Goal: Transaction & Acquisition: Purchase product/service

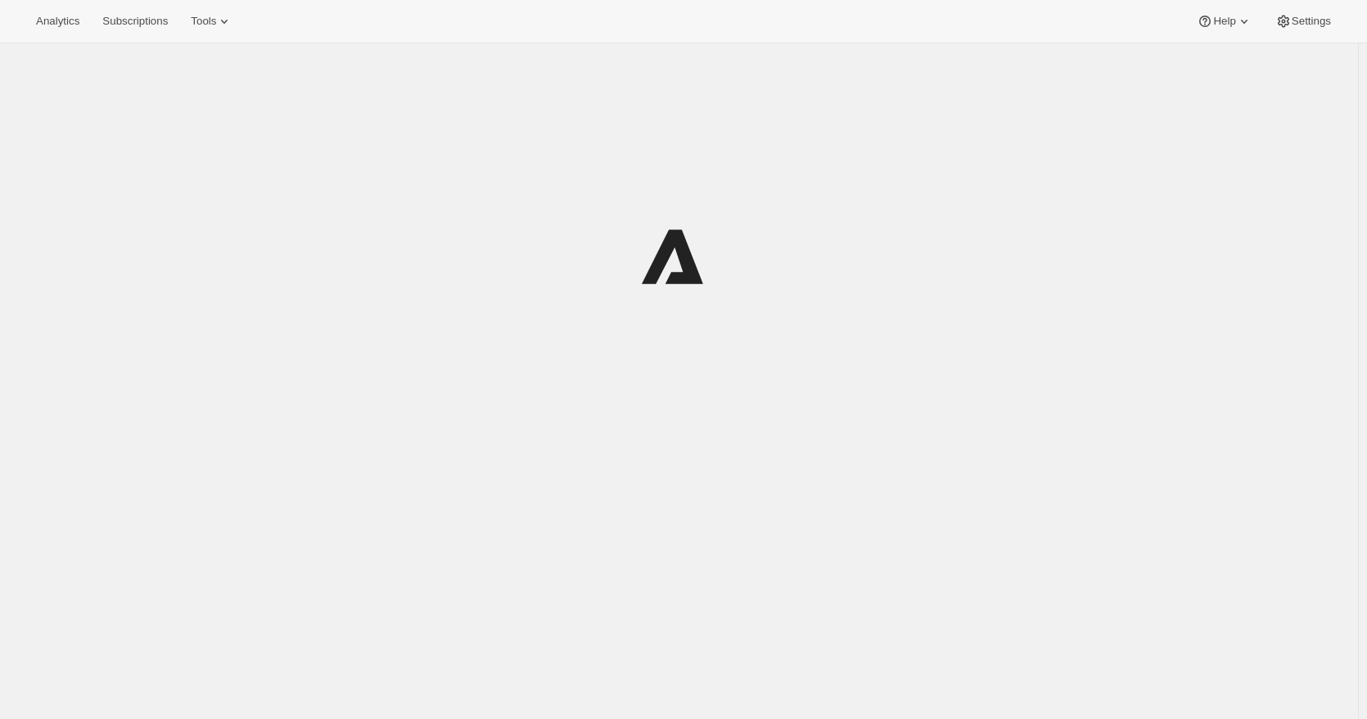
click at [372, 103] on div at bounding box center [680, 256] width 778 height 393
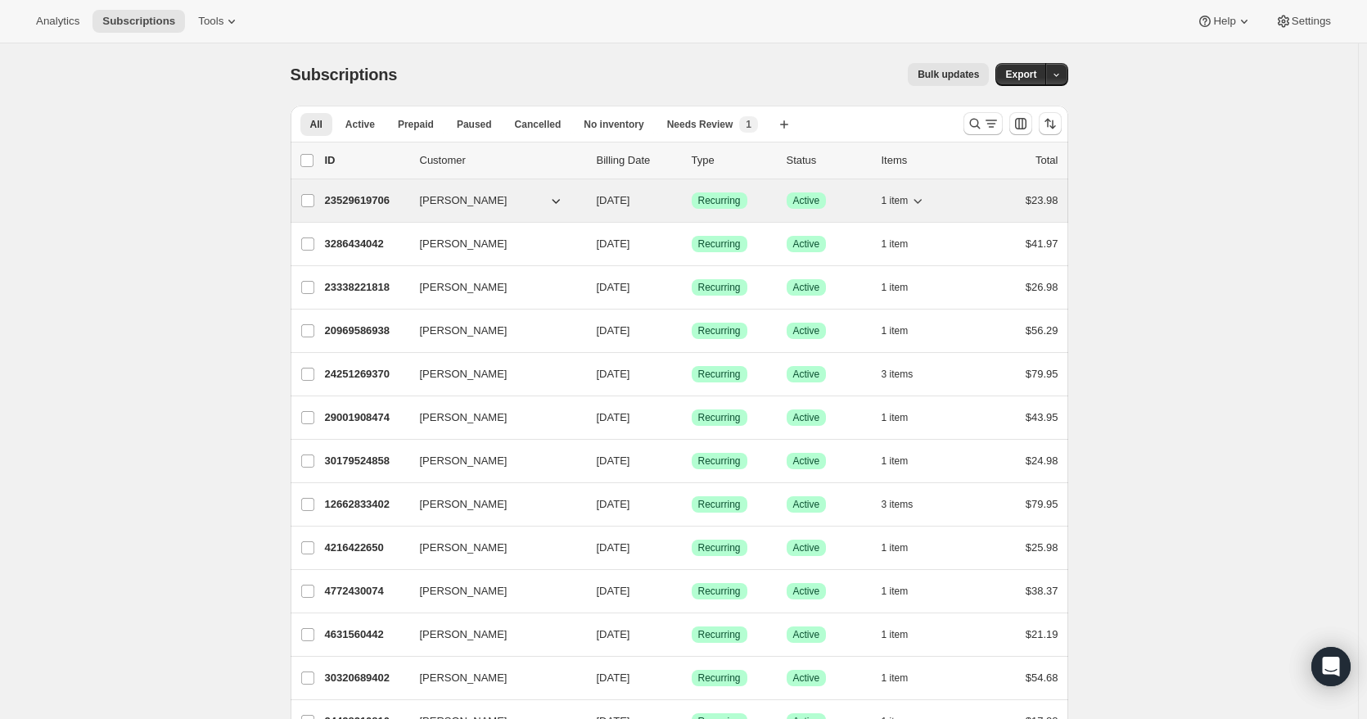
click at [368, 199] on p "23529619706" at bounding box center [366, 200] width 82 height 16
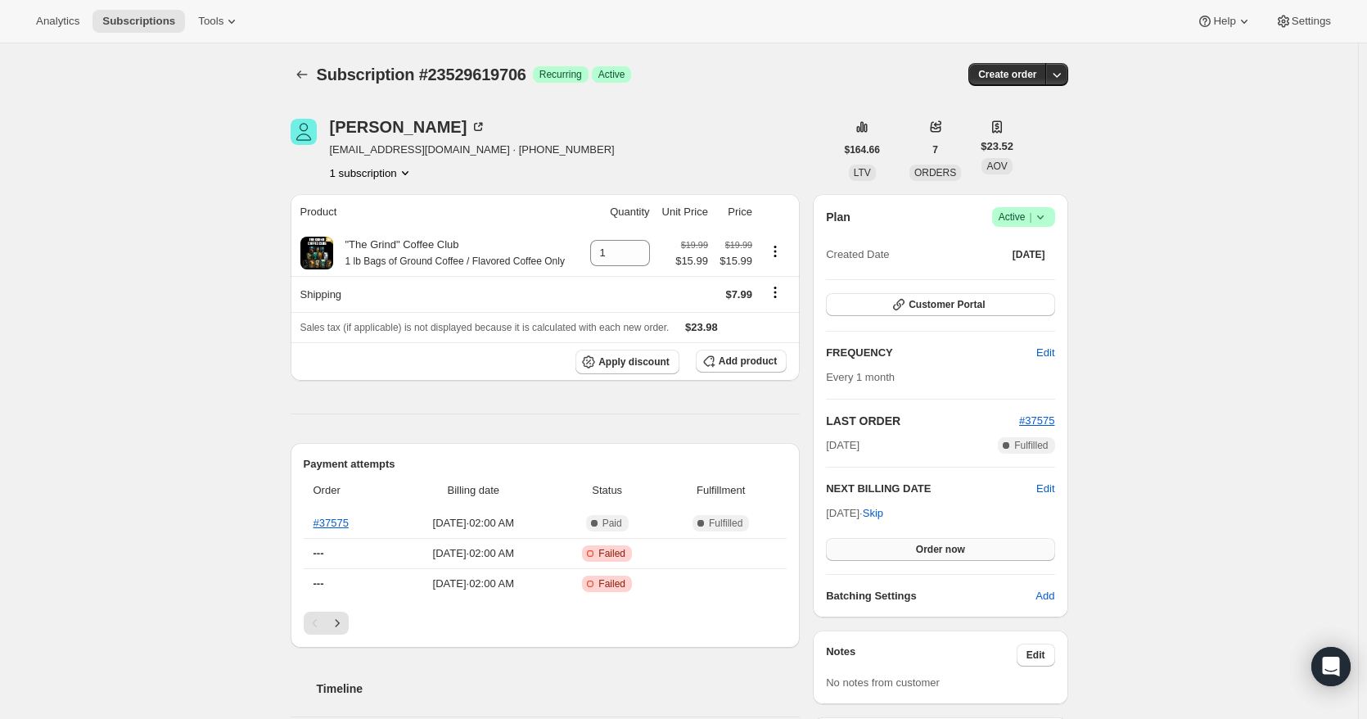
click at [915, 554] on button "Order now" at bounding box center [940, 549] width 228 height 23
click at [915, 554] on span "Click to confirm" at bounding box center [940, 549] width 75 height 13
click at [306, 70] on icon "Subscriptions" at bounding box center [302, 74] width 16 height 16
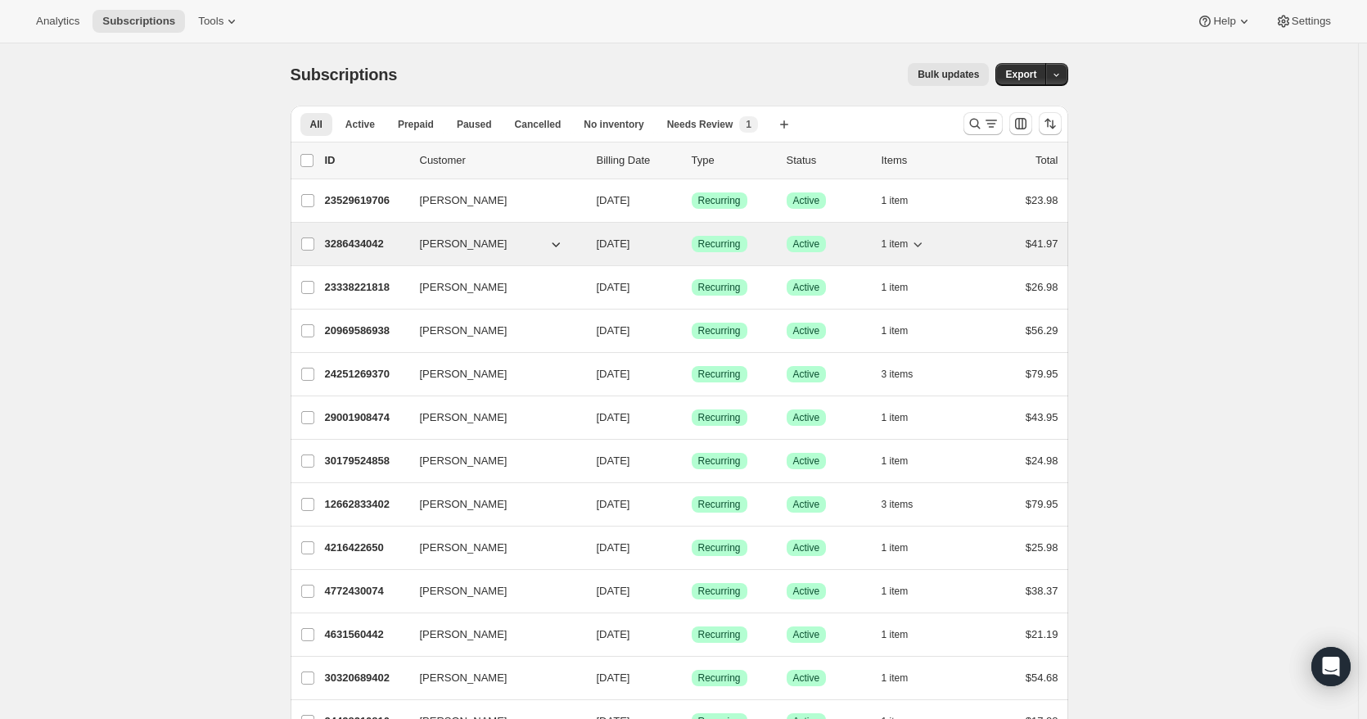
click at [341, 246] on p "3286434042" at bounding box center [366, 244] width 82 height 16
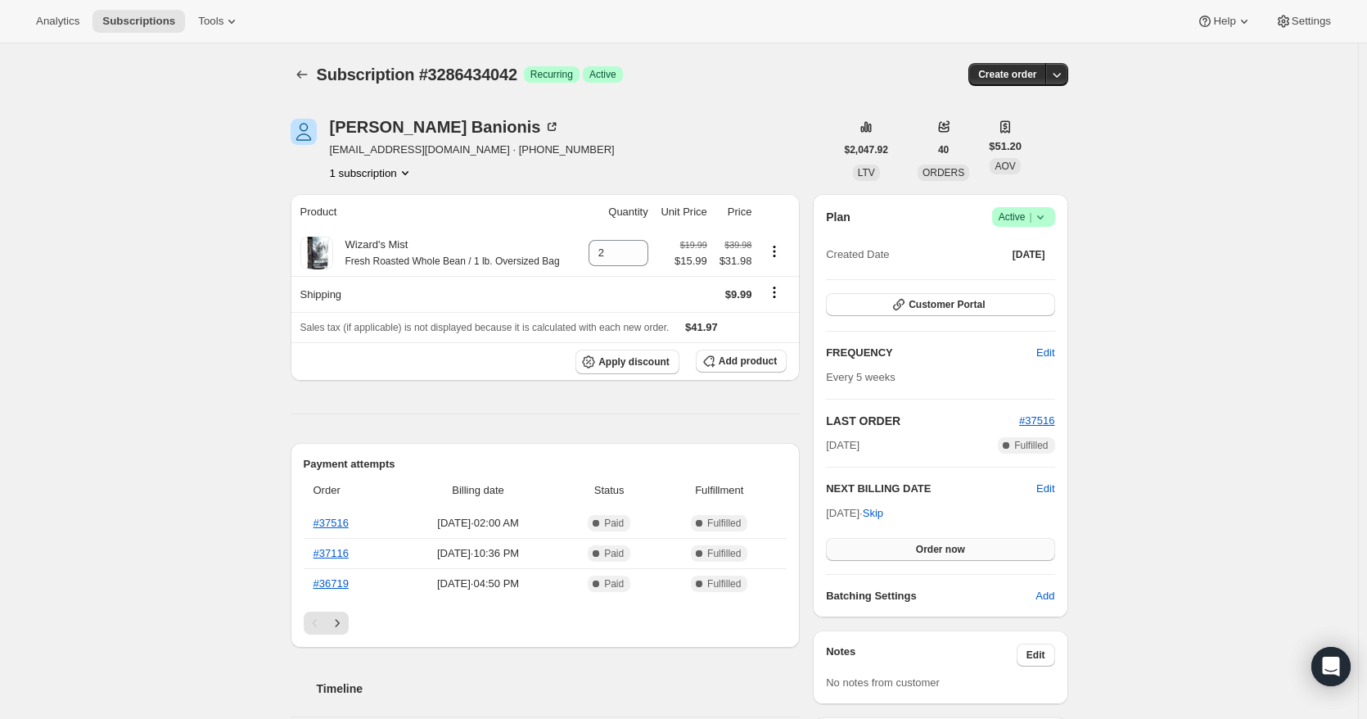
click at [931, 553] on span "Order now" at bounding box center [940, 549] width 49 height 13
click at [931, 553] on span "Click to confirm" at bounding box center [940, 549] width 75 height 13
click at [307, 71] on icon "Subscriptions" at bounding box center [302, 74] width 16 height 16
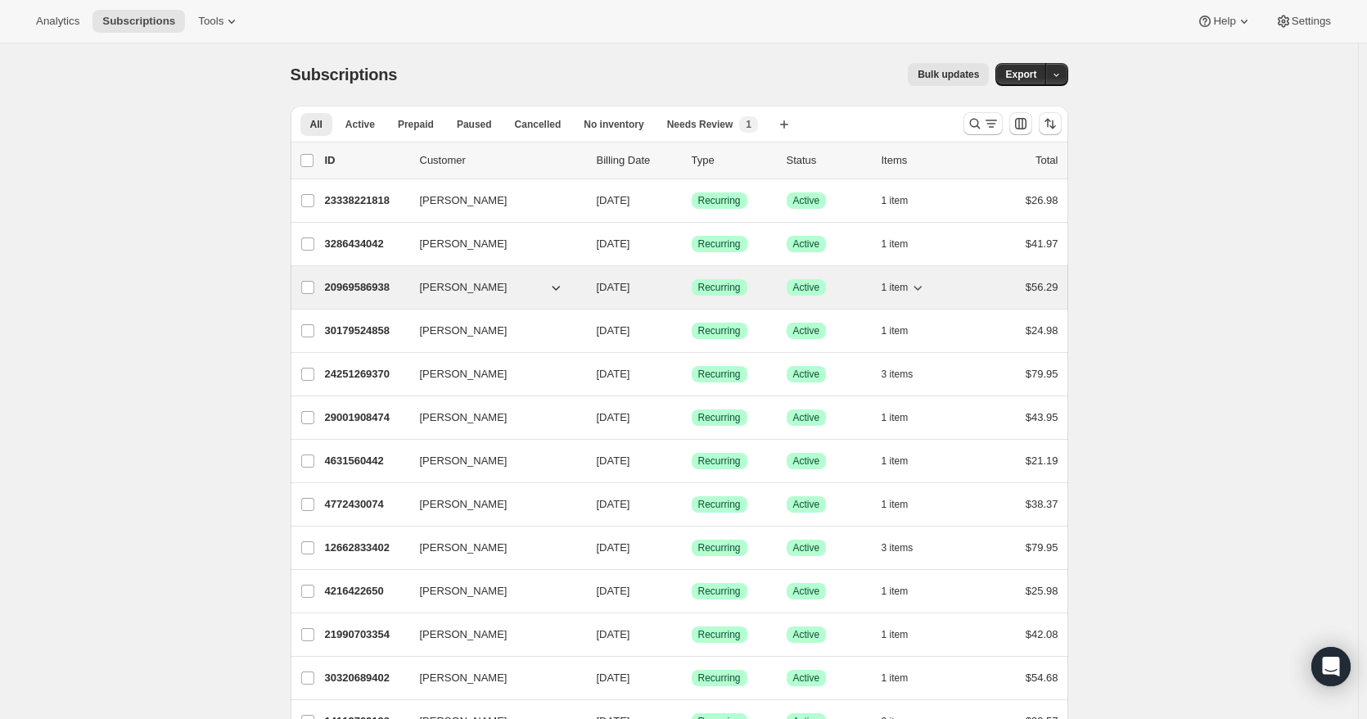
click at [373, 287] on p "20969586938" at bounding box center [366, 287] width 82 height 16
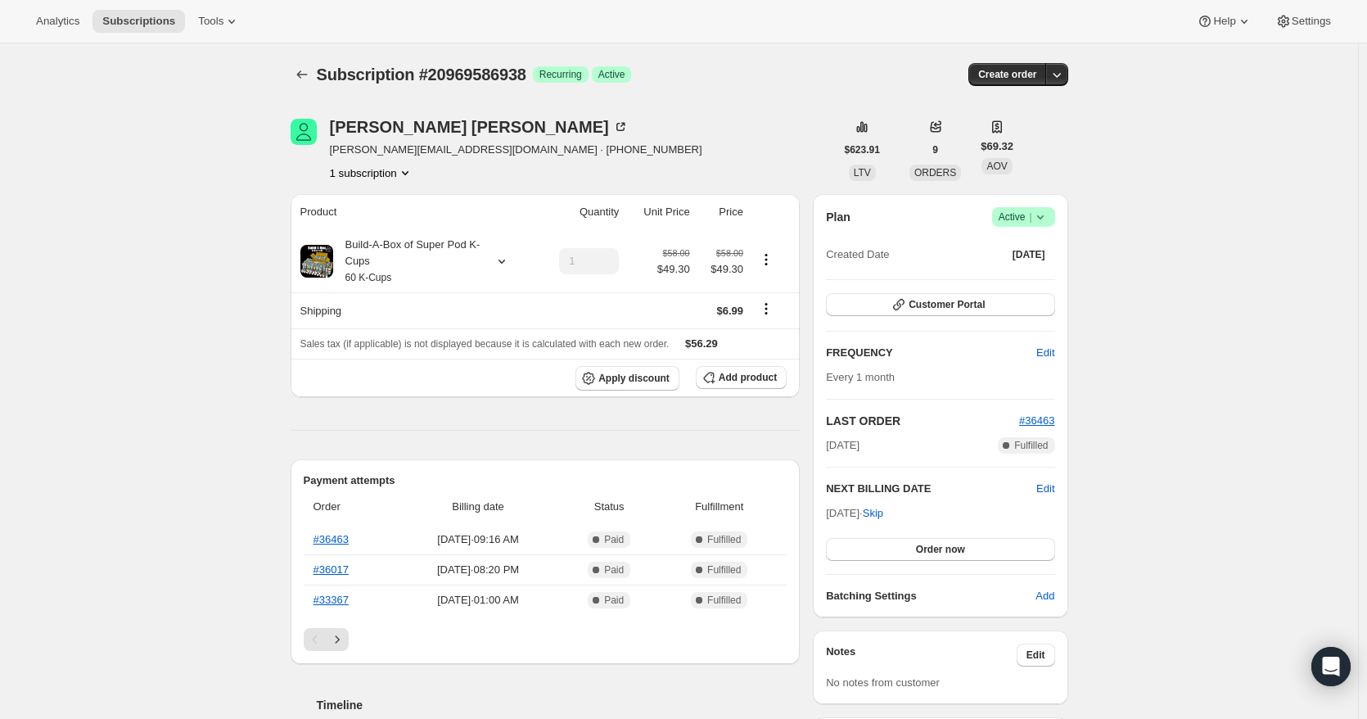
click at [905, 540] on button "Order now" at bounding box center [940, 549] width 228 height 23
click at [905, 540] on button "Click to confirm" at bounding box center [940, 549] width 228 height 23
click at [306, 74] on icon "Subscriptions" at bounding box center [302, 74] width 16 height 16
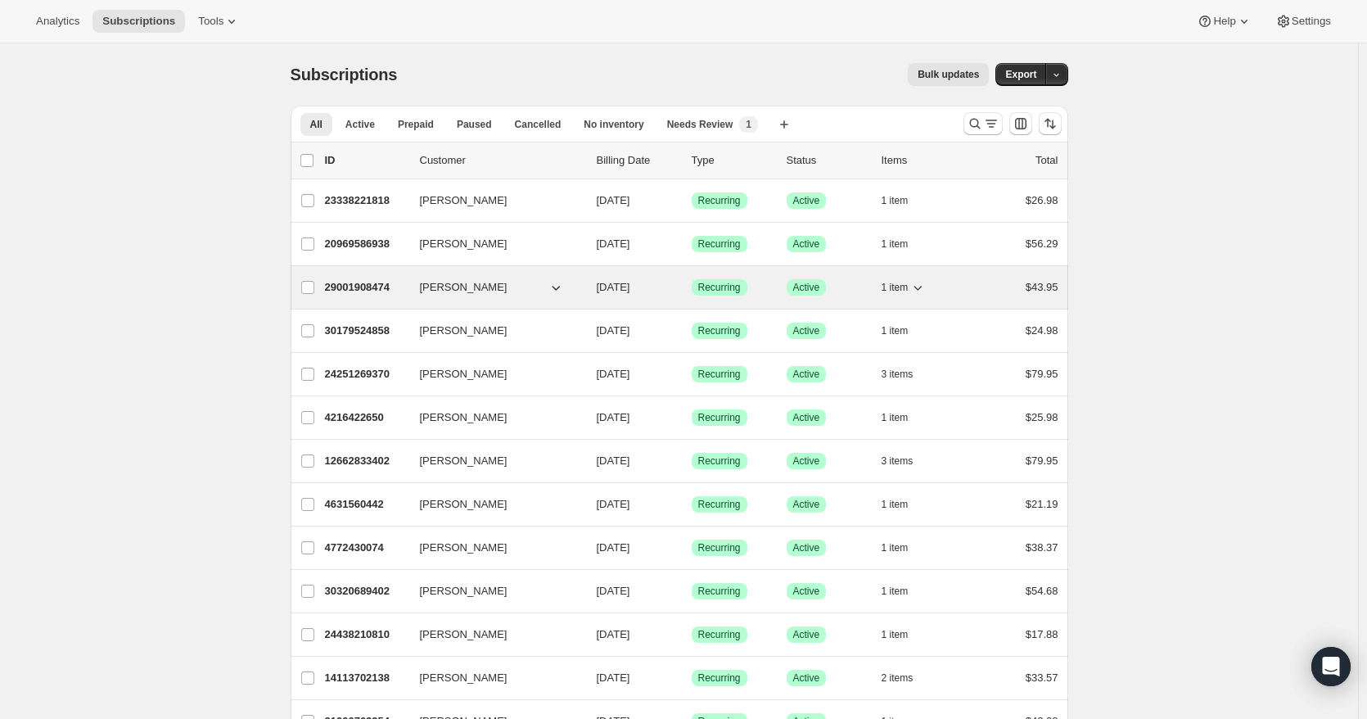
click at [387, 285] on p "29001908474" at bounding box center [366, 287] width 82 height 16
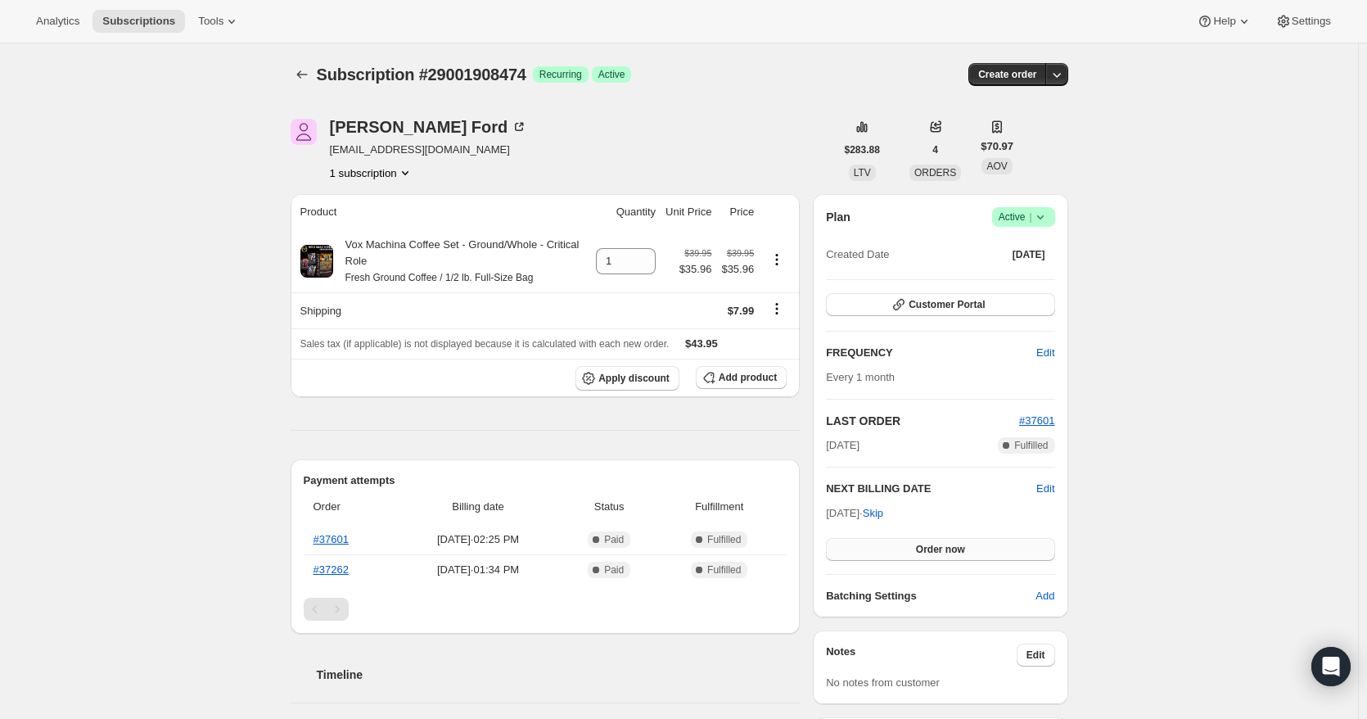
click at [990, 545] on button "Order now" at bounding box center [940, 549] width 228 height 23
click at [990, 545] on button "Click to confirm" at bounding box center [940, 549] width 228 height 23
click at [303, 85] on button "Subscriptions" at bounding box center [302, 74] width 23 height 23
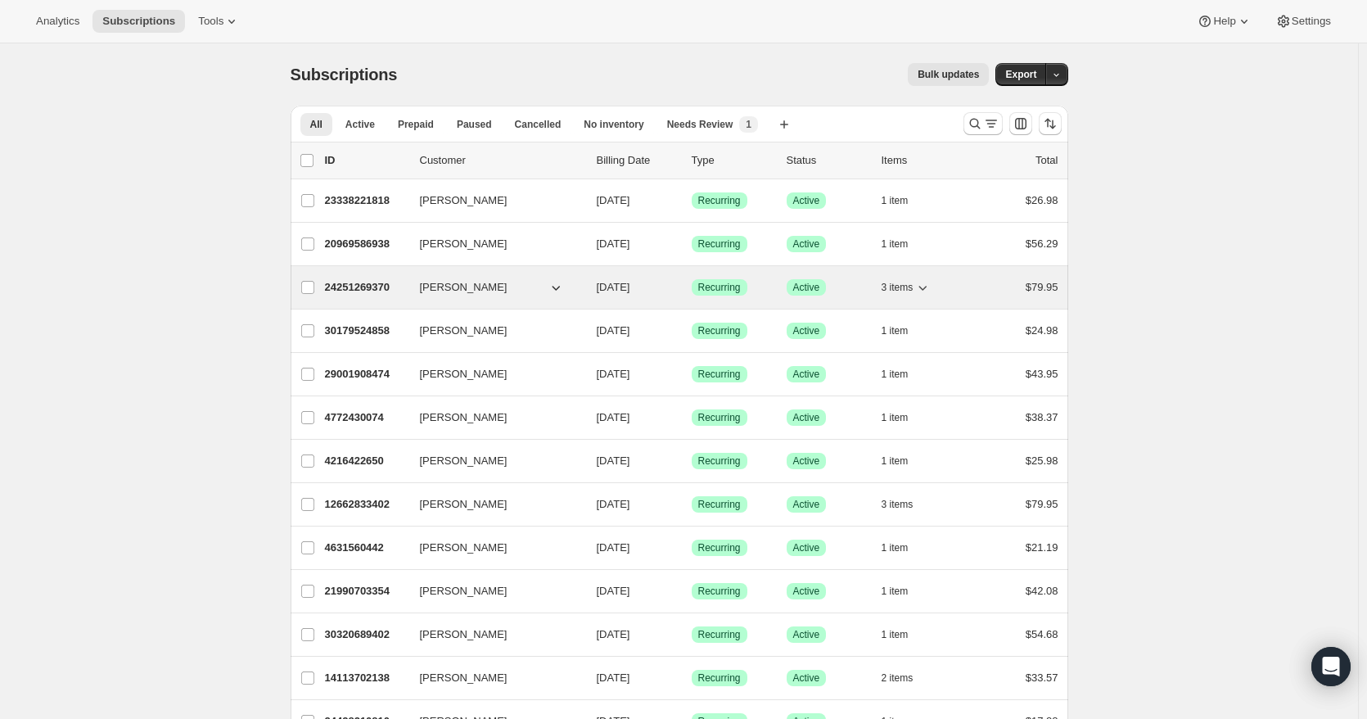
click at [377, 292] on p "24251269370" at bounding box center [366, 287] width 82 height 16
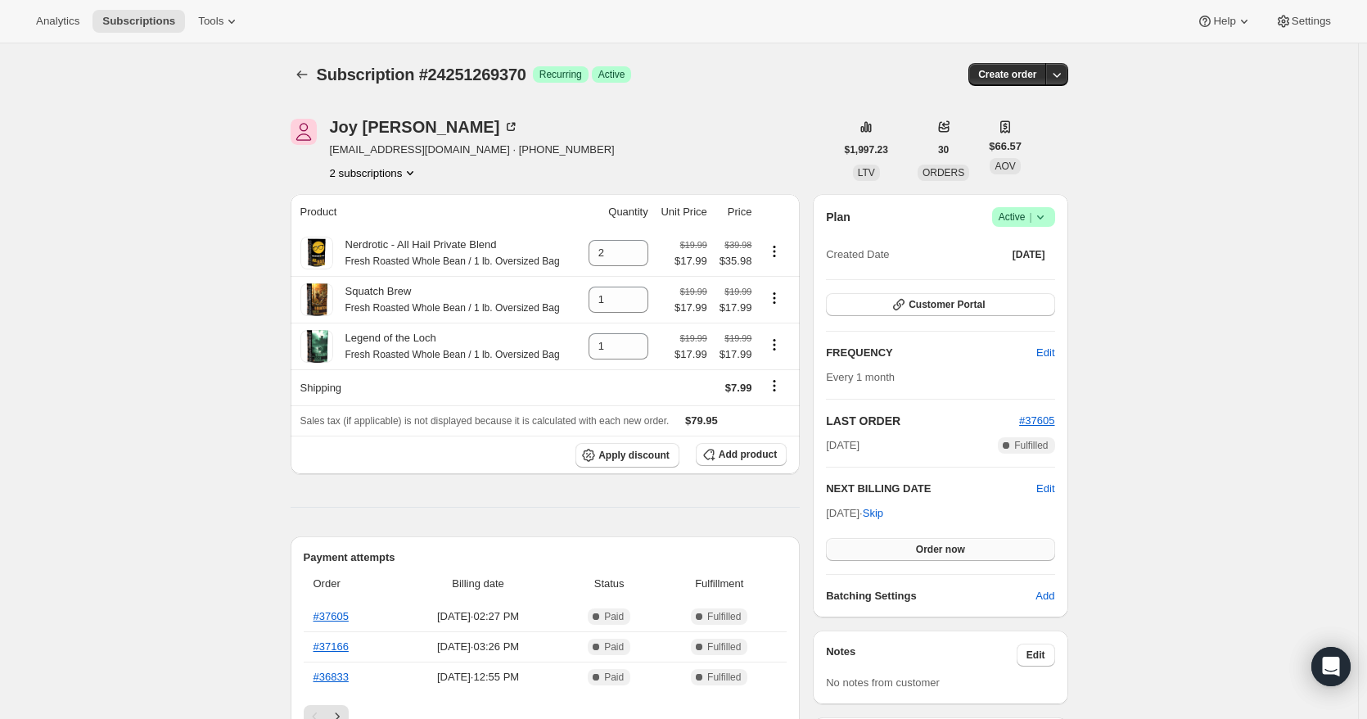
click at [975, 549] on button "Order now" at bounding box center [940, 549] width 228 height 23
click at [975, 549] on span "Click to confirm" at bounding box center [940, 549] width 75 height 13
